Goal: Task Accomplishment & Management: Use online tool/utility

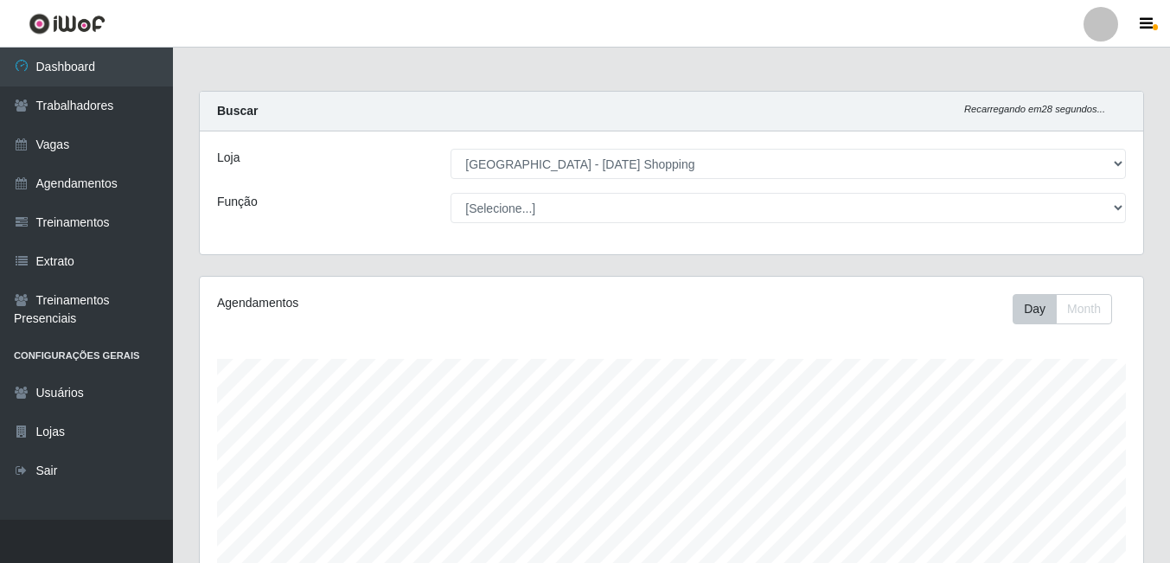
select select "471"
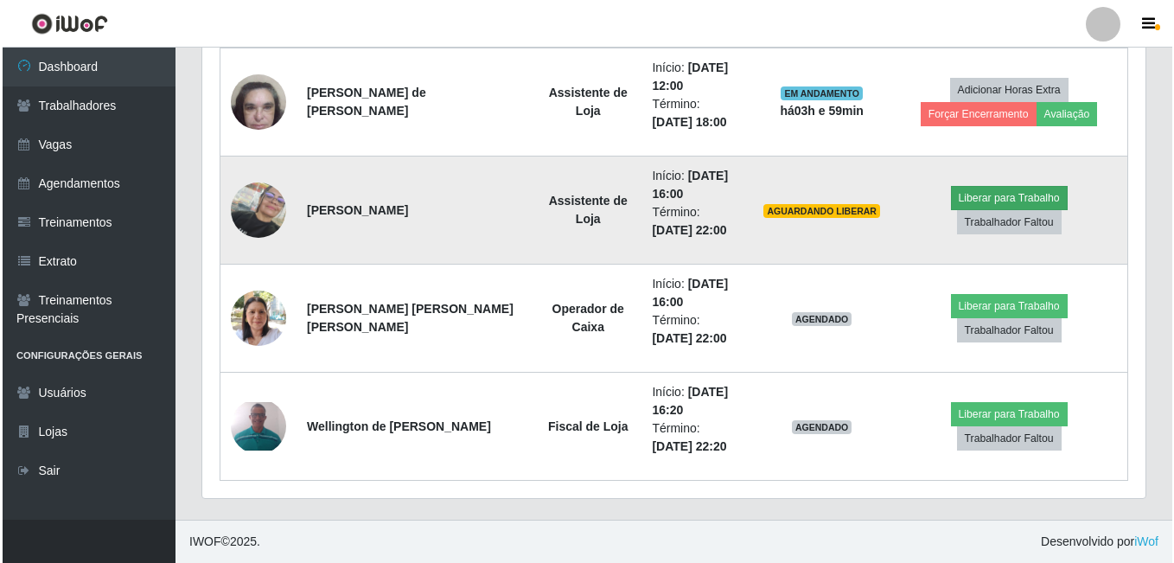
scroll to position [359, 943]
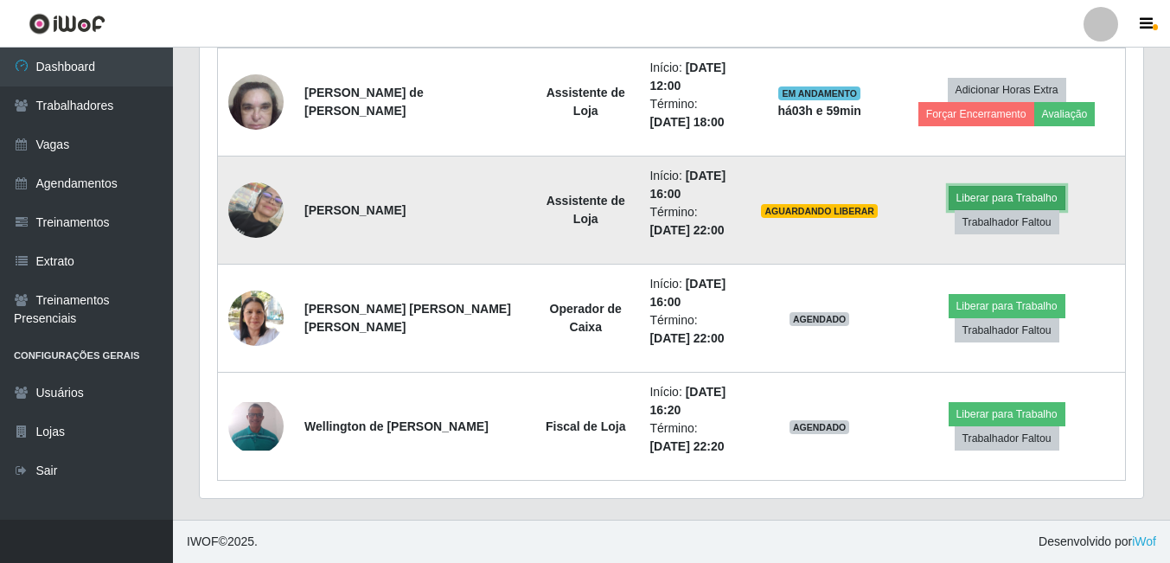
click at [949, 210] on button "Liberar para Trabalho" at bounding box center [1007, 198] width 117 height 24
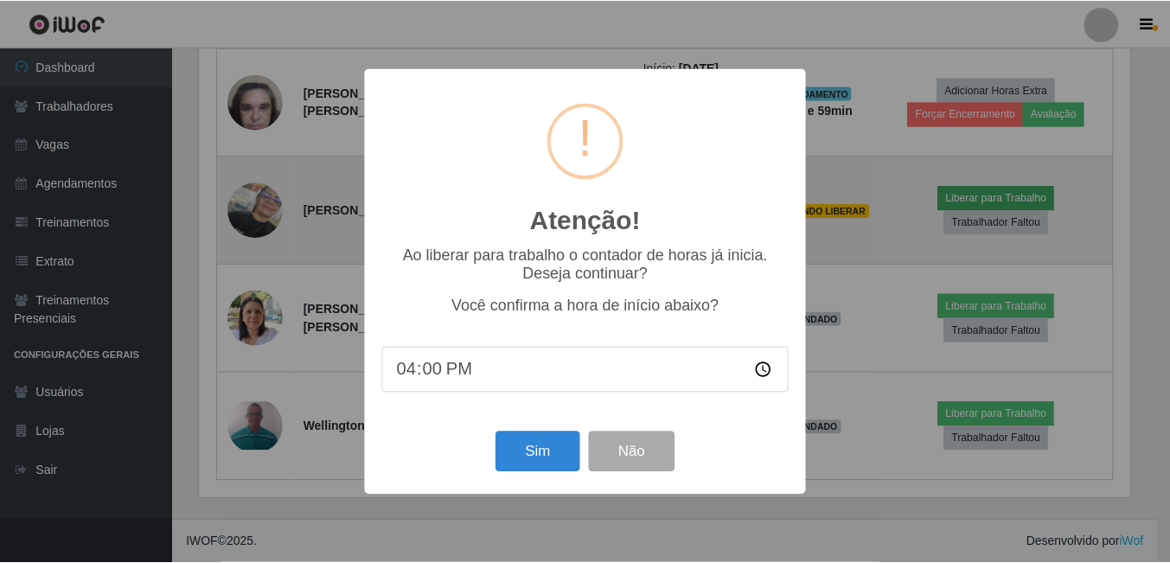
scroll to position [359, 935]
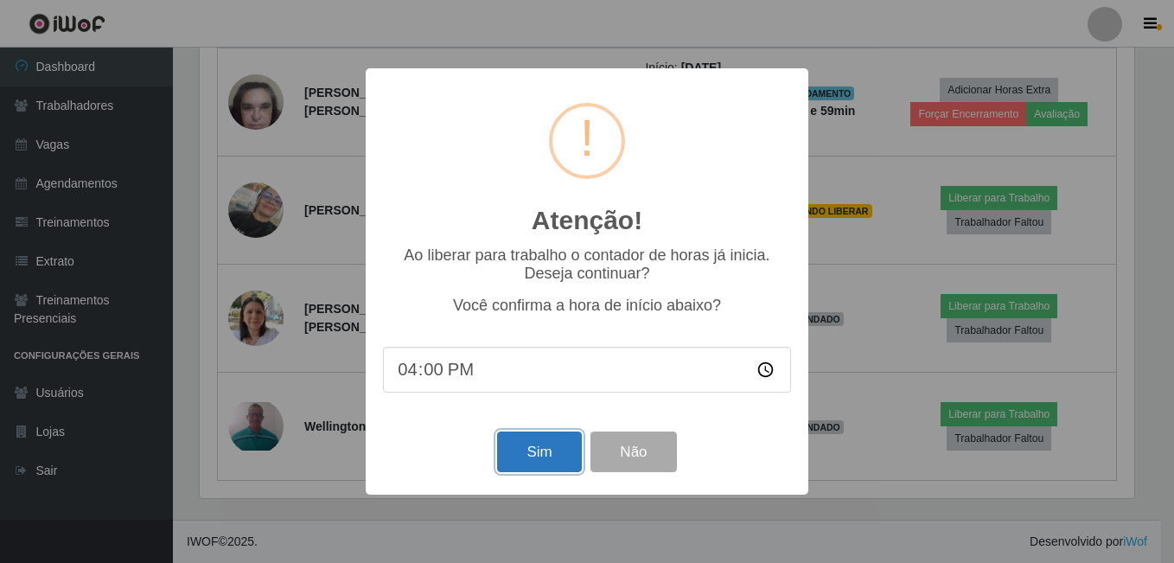
click at [516, 454] on button "Sim" at bounding box center [539, 451] width 84 height 41
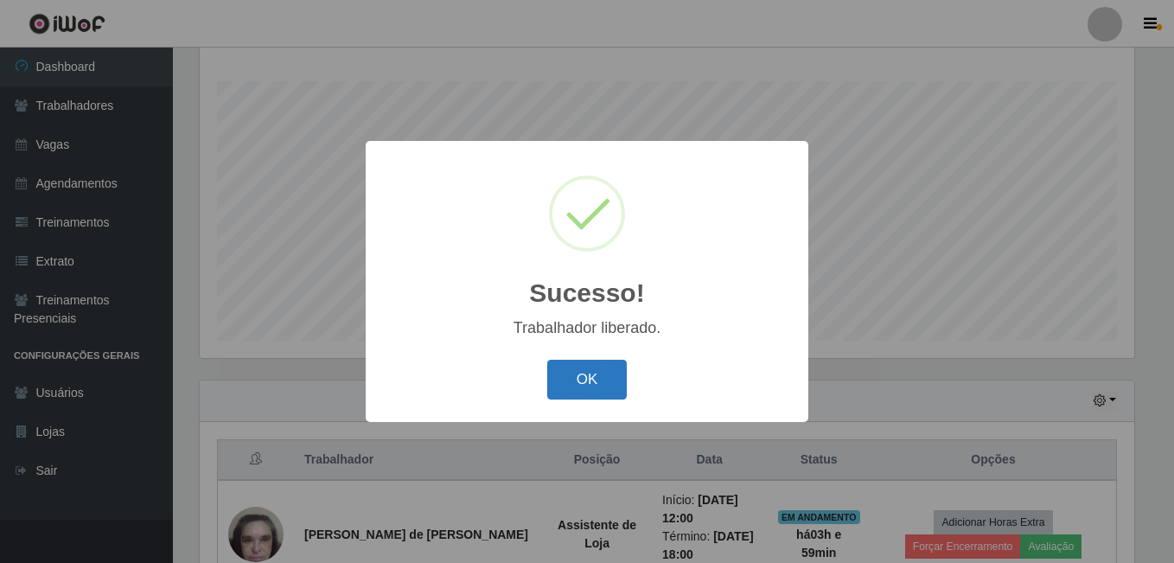
click at [606, 389] on button "OK" at bounding box center [587, 380] width 80 height 41
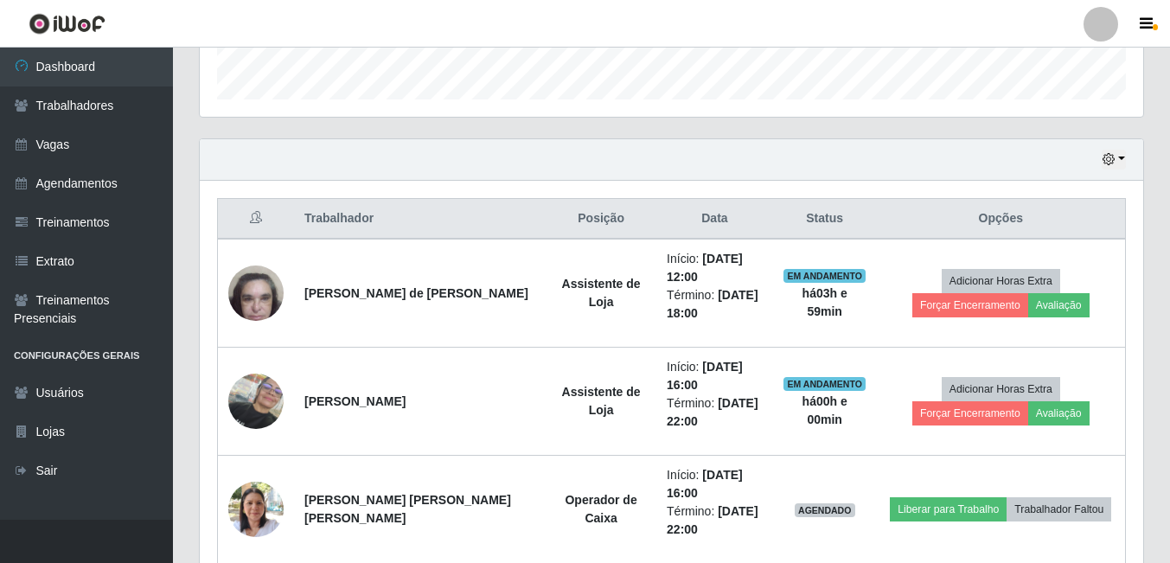
scroll to position [623, 0]
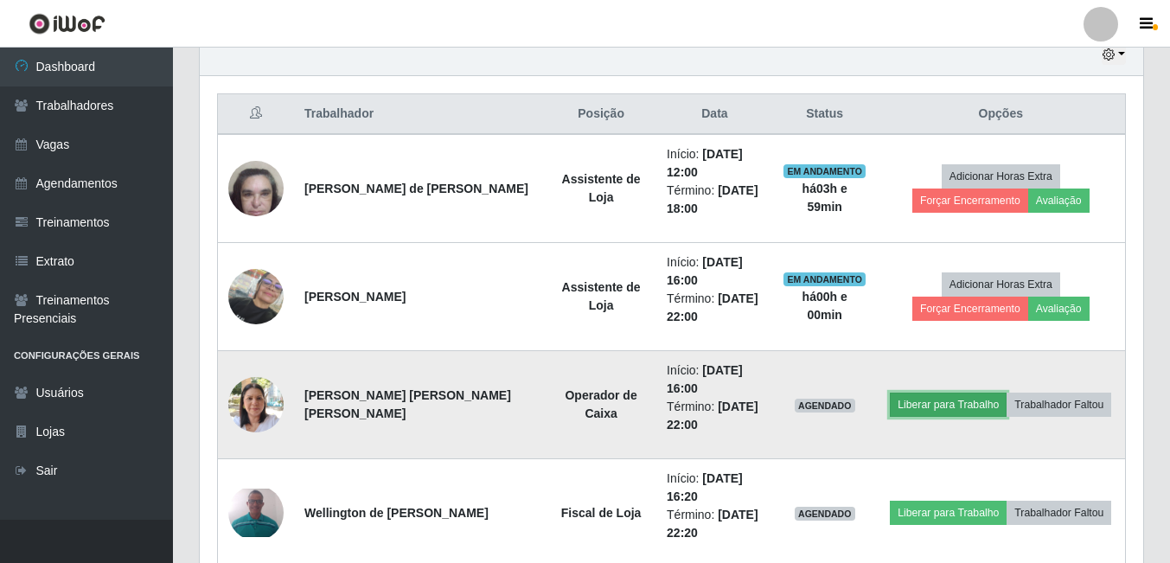
click at [941, 408] on button "Liberar para Trabalho" at bounding box center [948, 405] width 117 height 24
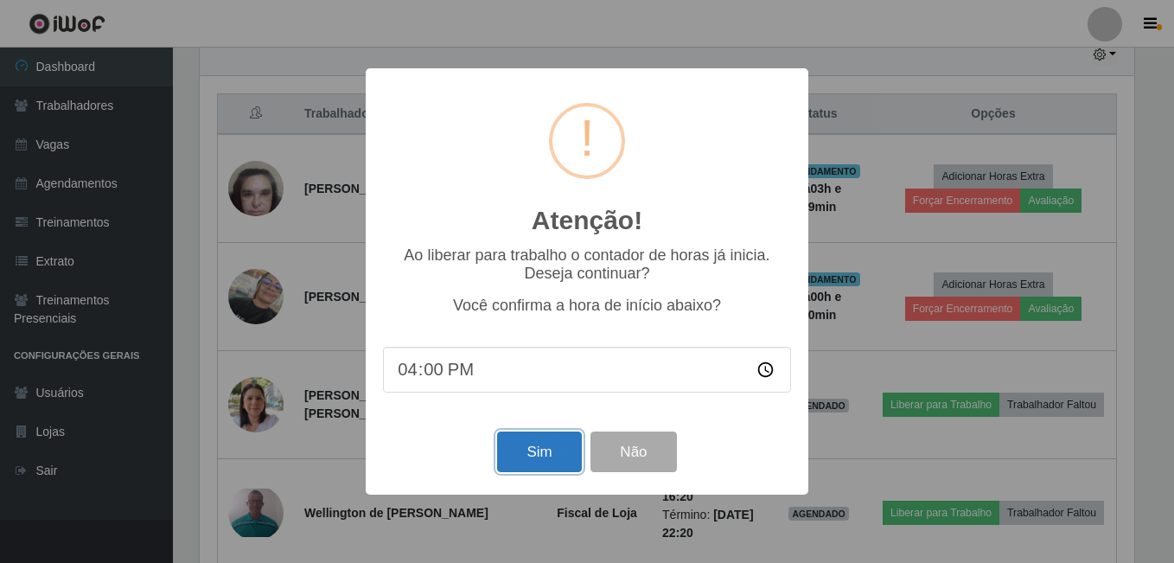
click at [525, 453] on button "Sim" at bounding box center [539, 451] width 84 height 41
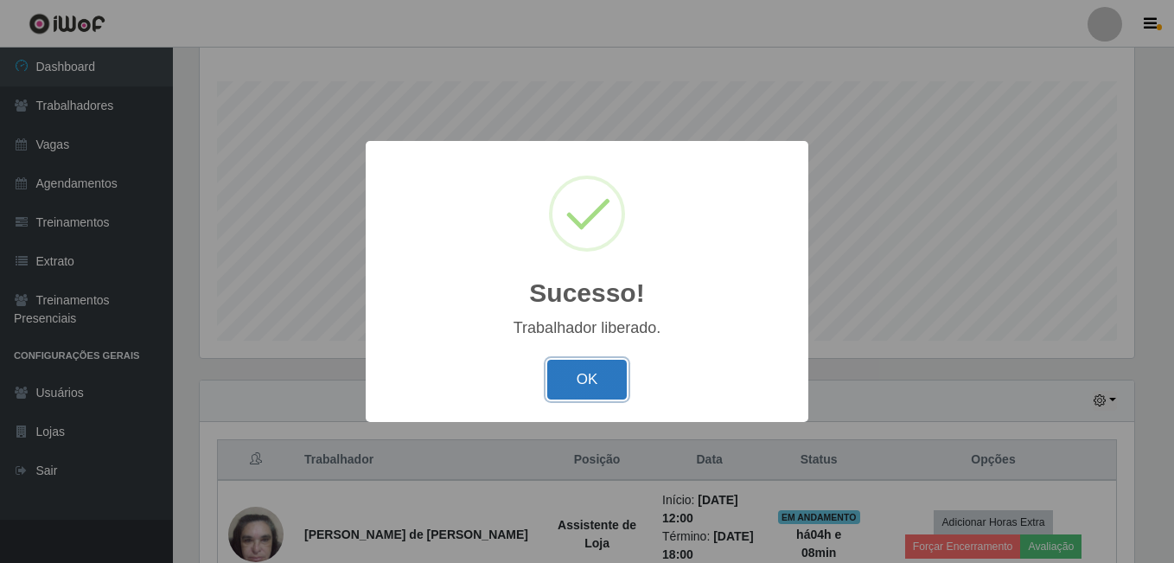
click at [585, 365] on button "OK" at bounding box center [587, 380] width 80 height 41
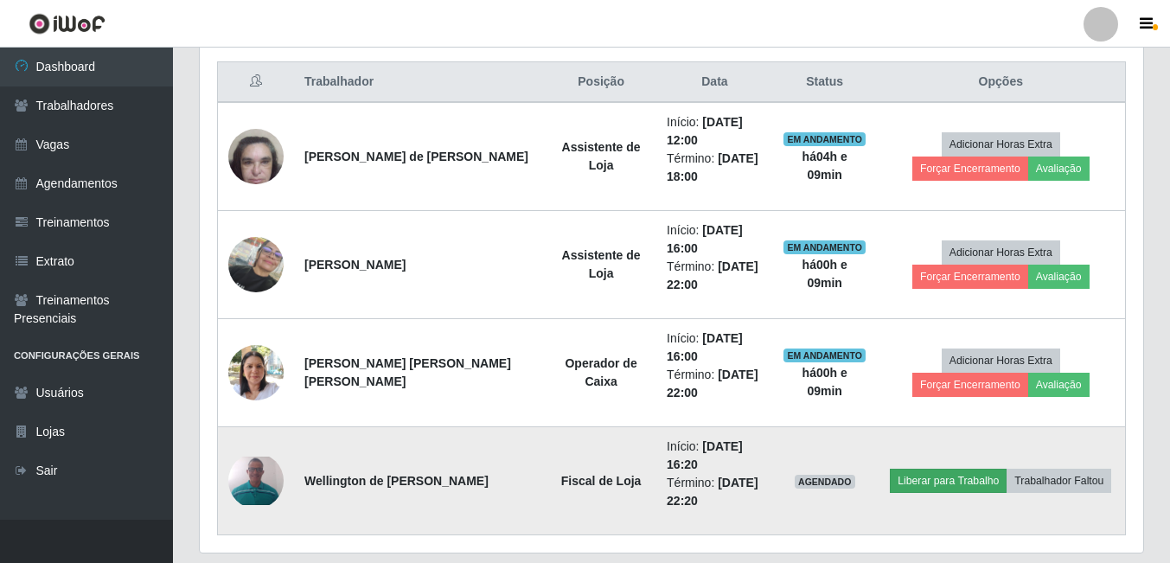
scroll to position [710, 0]
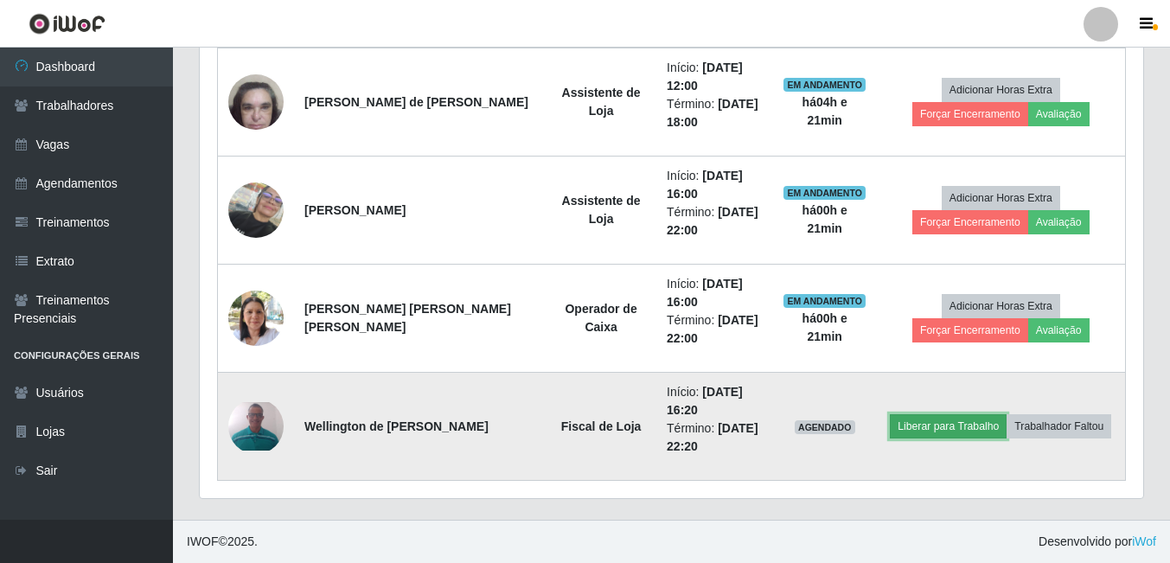
click at [956, 433] on button "Liberar para Trabalho" at bounding box center [948, 426] width 117 height 24
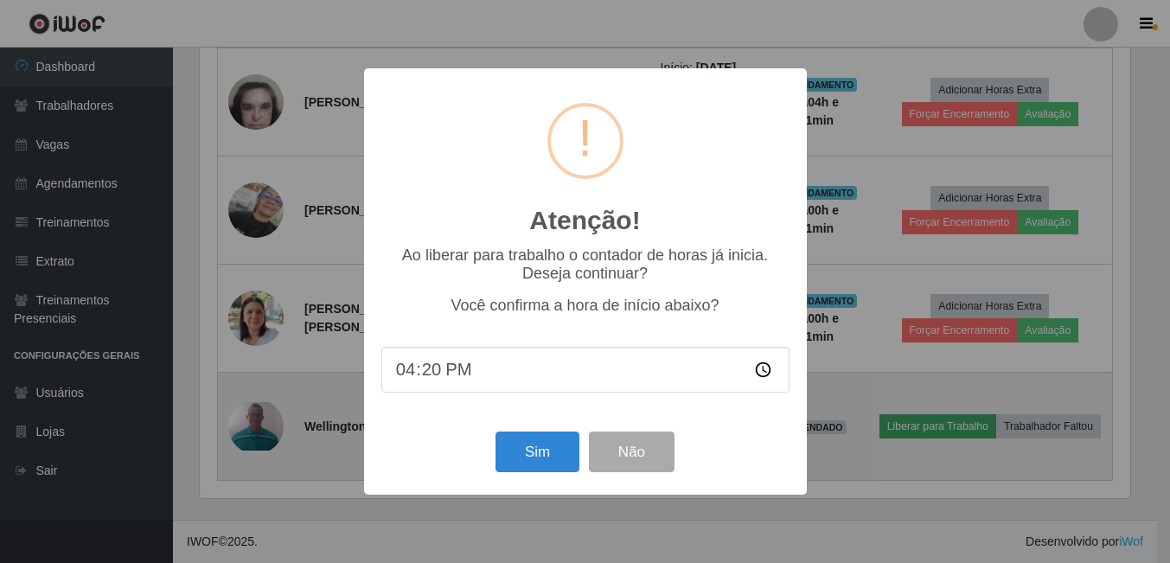
scroll to position [359, 935]
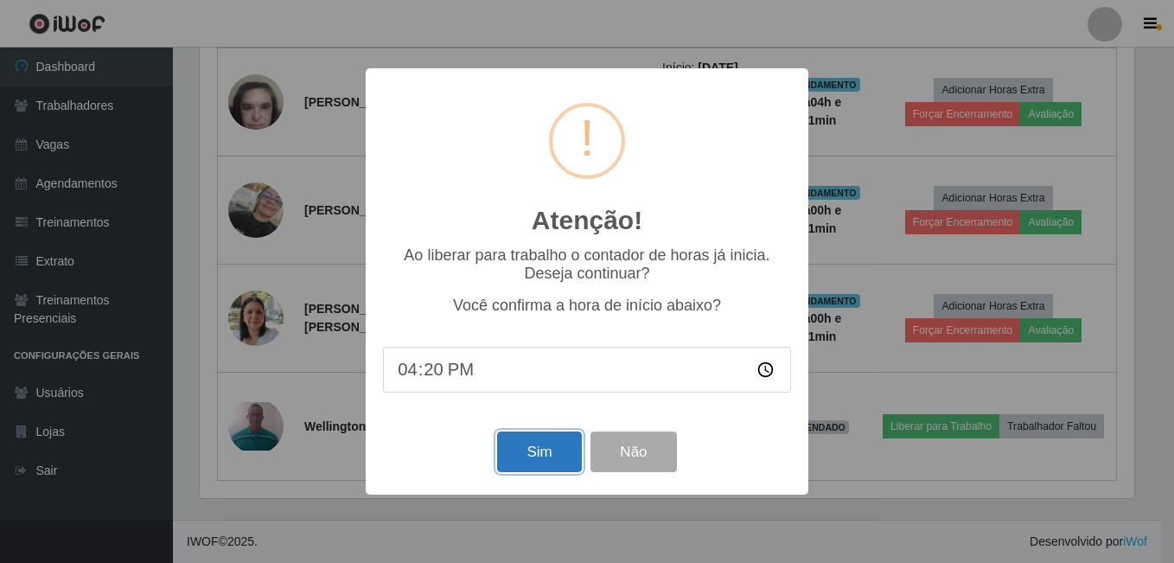
click at [555, 457] on button "Sim" at bounding box center [539, 451] width 84 height 41
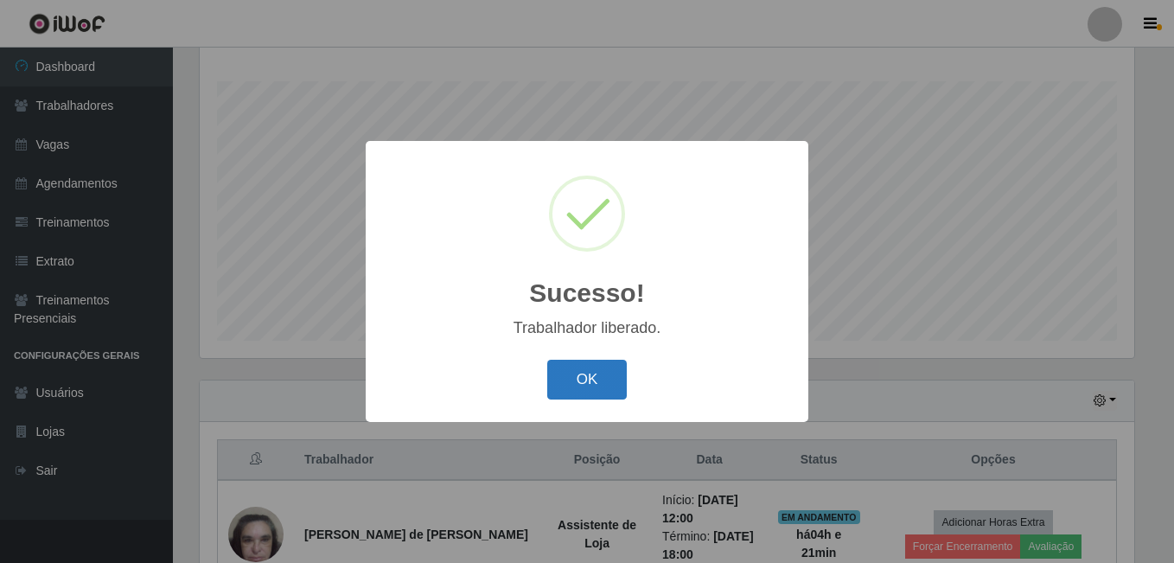
click at [579, 400] on button "OK" at bounding box center [587, 380] width 80 height 41
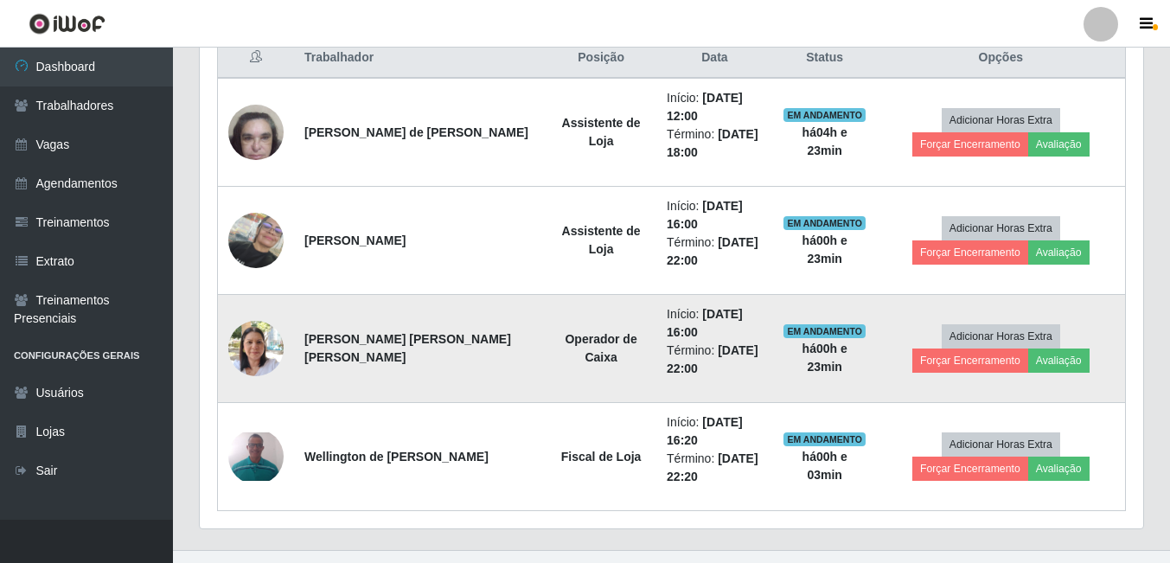
scroll to position [710, 0]
